Goal: Find specific page/section: Find specific page/section

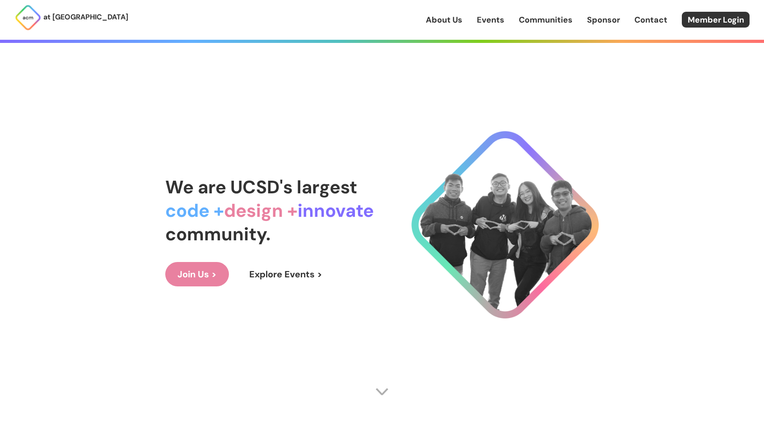
click at [547, 15] on link "Communities" at bounding box center [546, 20] width 54 height 12
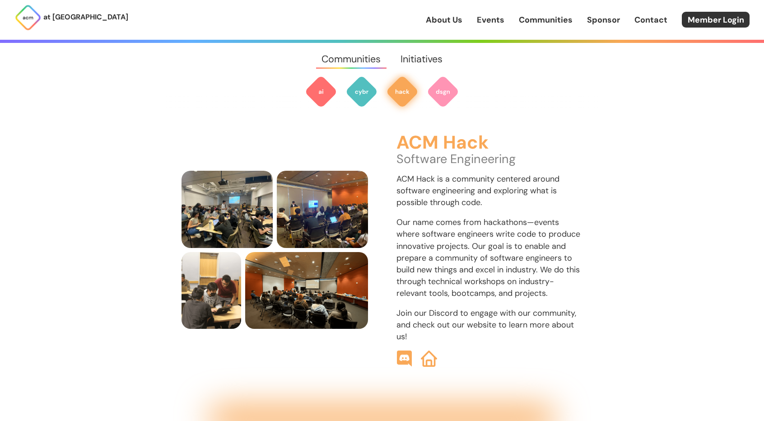
scroll to position [1025, 0]
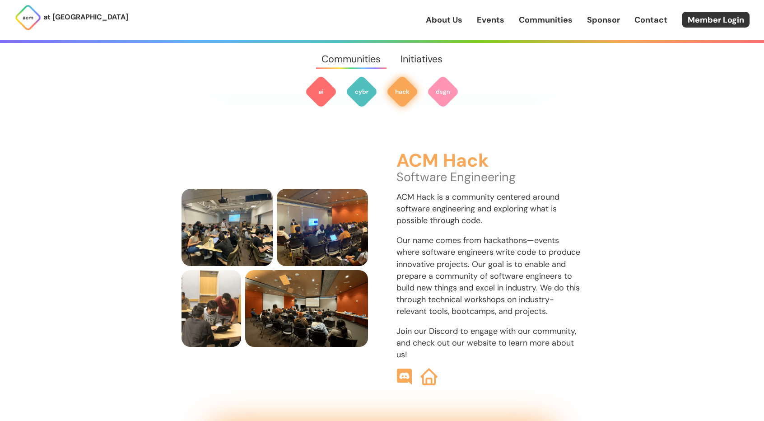
click at [429, 368] on img at bounding box center [428, 376] width 17 height 17
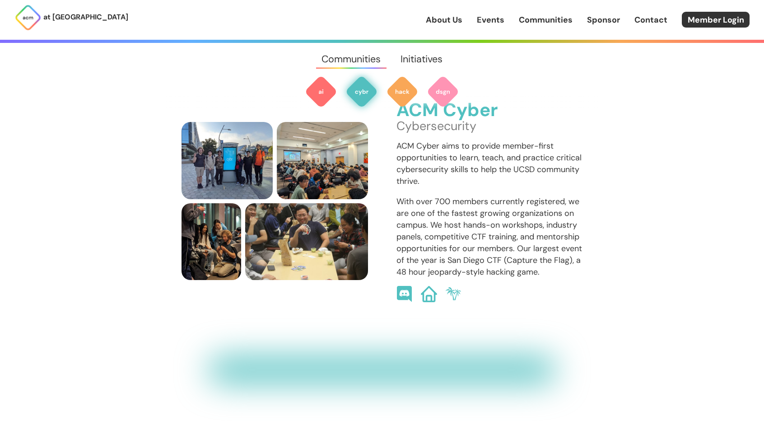
scroll to position [647, 0]
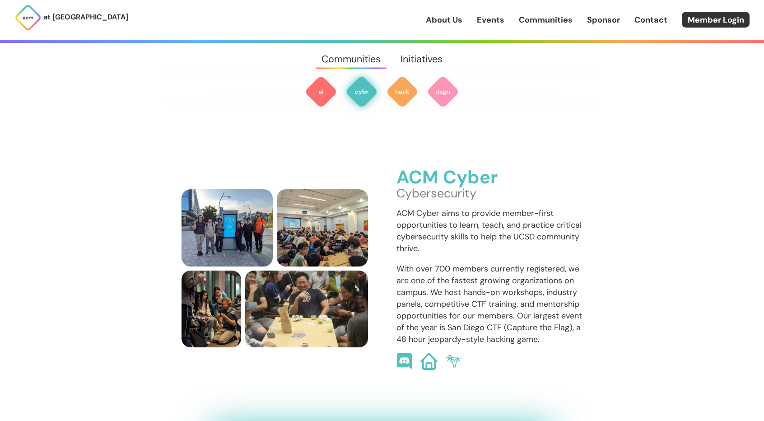
click at [431, 353] on img at bounding box center [428, 361] width 17 height 17
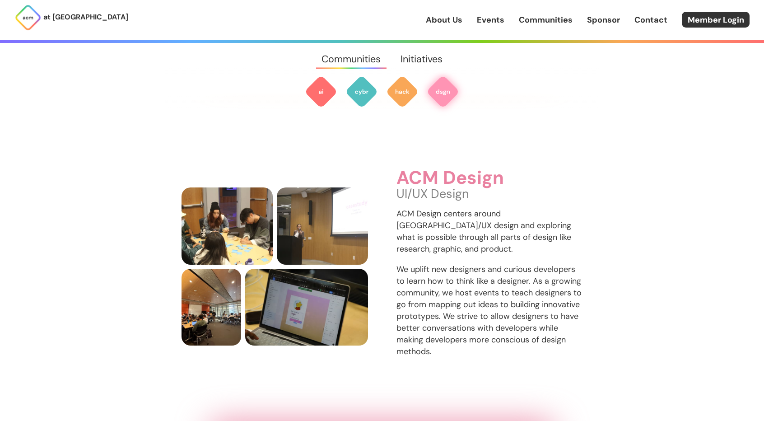
scroll to position [1403, 0]
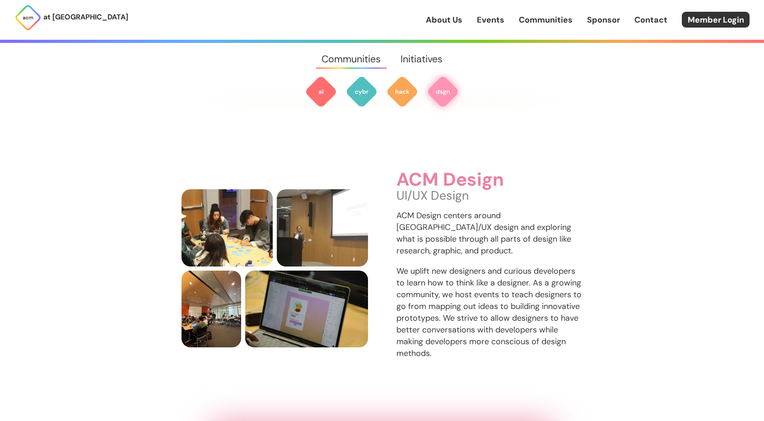
click at [444, 89] on img at bounding box center [443, 91] width 33 height 33
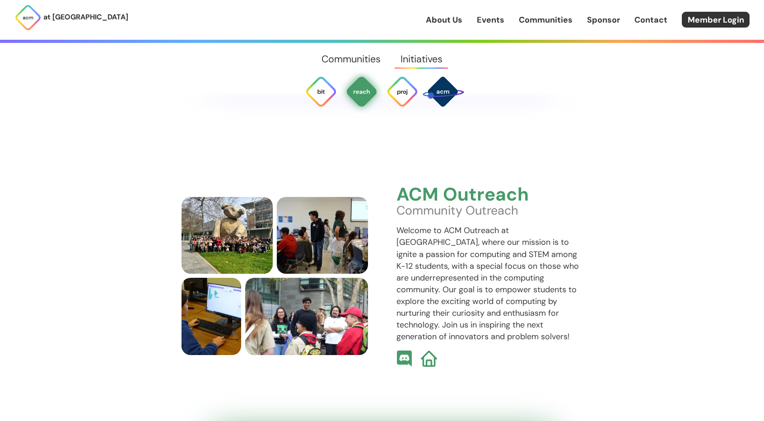
scroll to position [2305, 0]
